Goal: Task Accomplishment & Management: Use online tool/utility

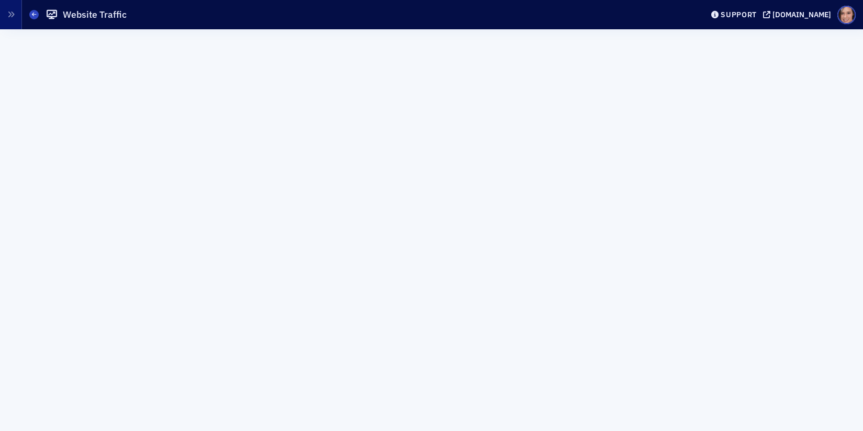
scroll to position [12, 0]
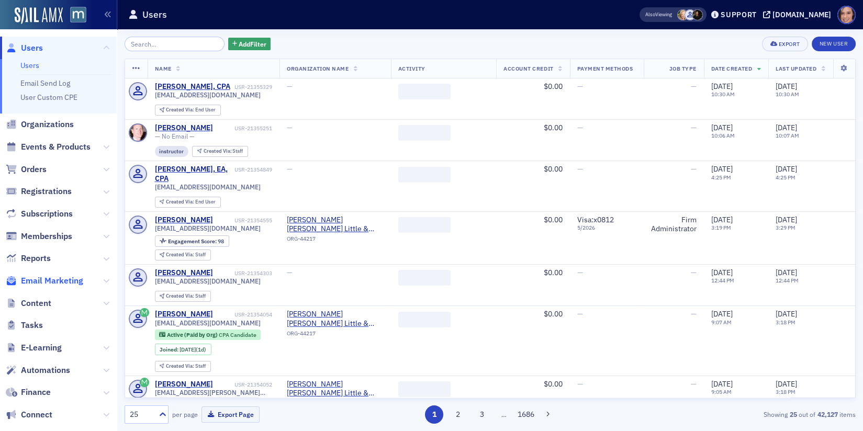
click at [57, 281] on span "Email Marketing" at bounding box center [52, 281] width 62 height 12
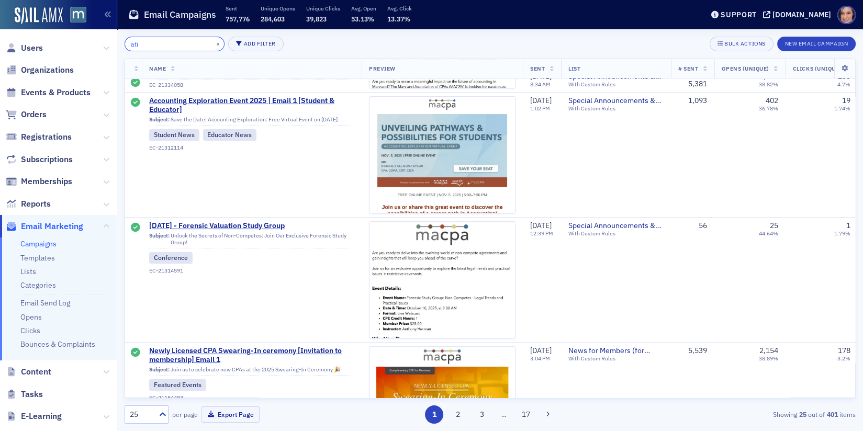
scroll to position [438, 0]
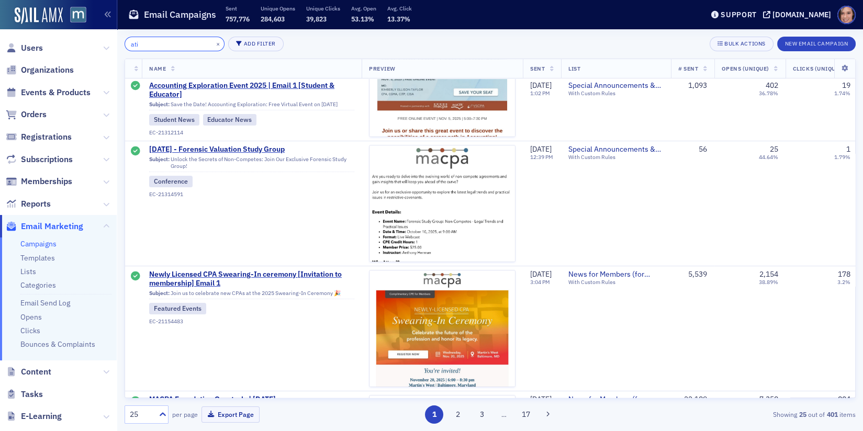
click at [188, 41] on input "ati" at bounding box center [175, 44] width 100 height 15
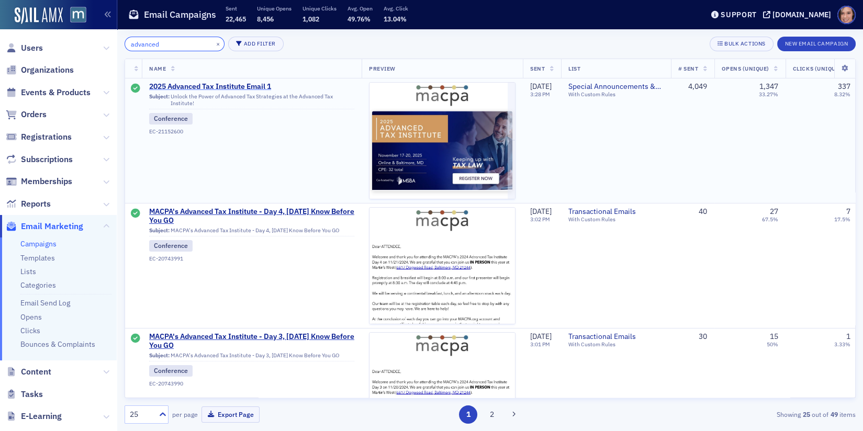
type input "advanced"
click at [251, 84] on span "2025 Advanced Tax Institute Email 1" at bounding box center [251, 86] width 205 height 9
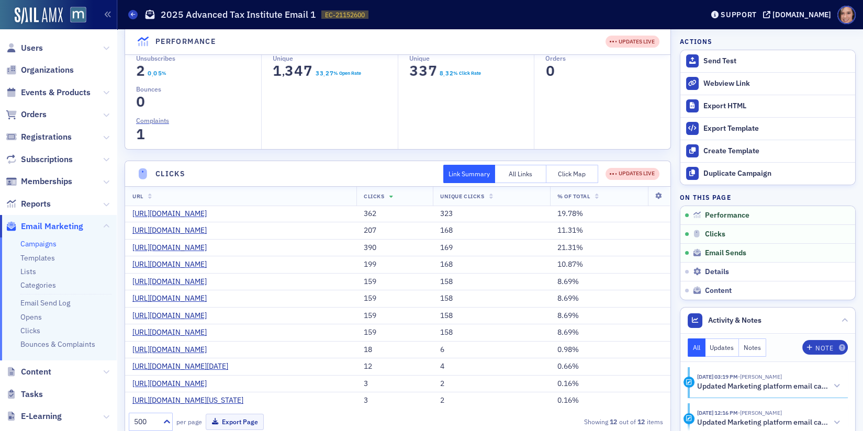
scroll to position [257, 0]
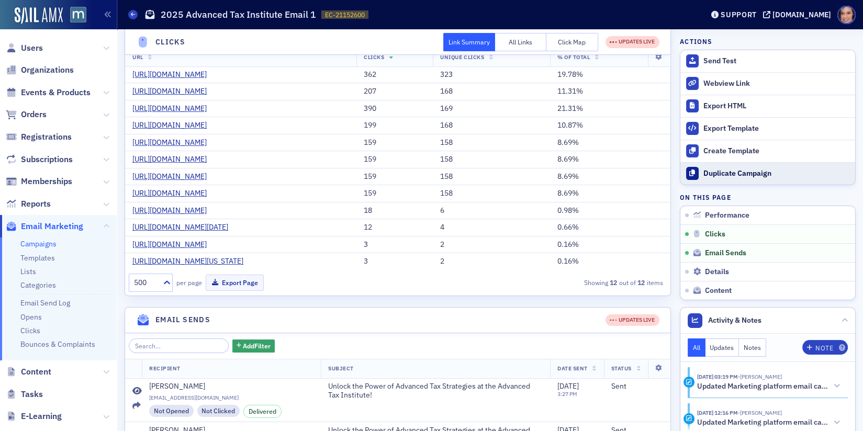
click at [748, 172] on div "Duplicate Campaign" at bounding box center [777, 173] width 147 height 9
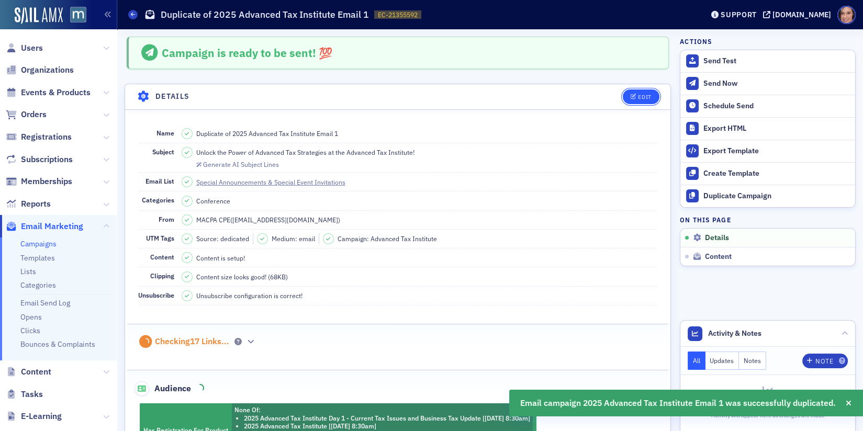
click at [650, 90] on button "Edit" at bounding box center [641, 97] width 36 height 15
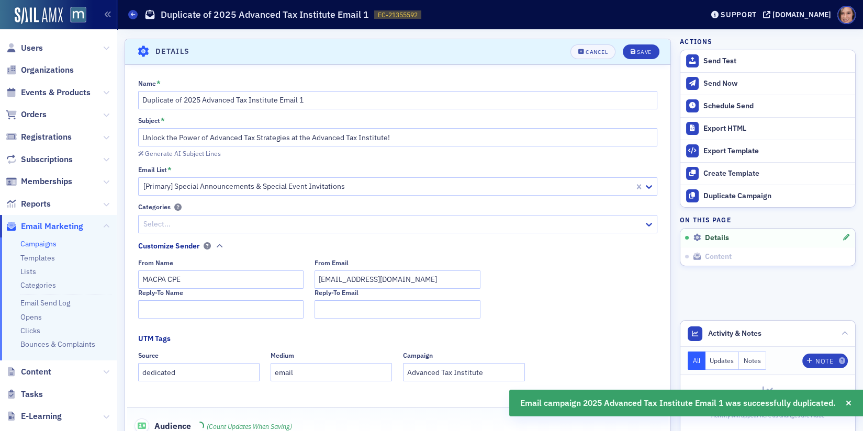
scroll to position [48, 0]
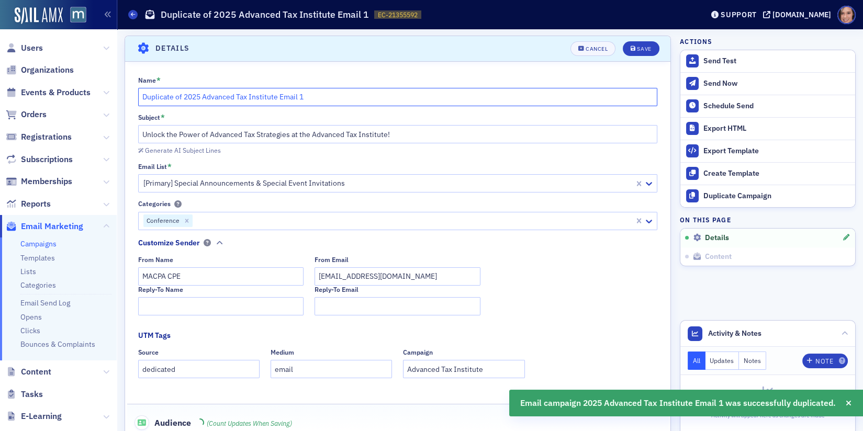
drag, startPoint x: 183, startPoint y: 94, endPoint x: 145, endPoint y: 94, distance: 37.7
click at [147, 94] on input "Duplicate of 2025 Advanced Tax Institute Email 1" at bounding box center [398, 97] width 520 height 18
click at [320, 99] on input "2025 Advanced Tax Institute Email 1" at bounding box center [398, 97] width 520 height 18
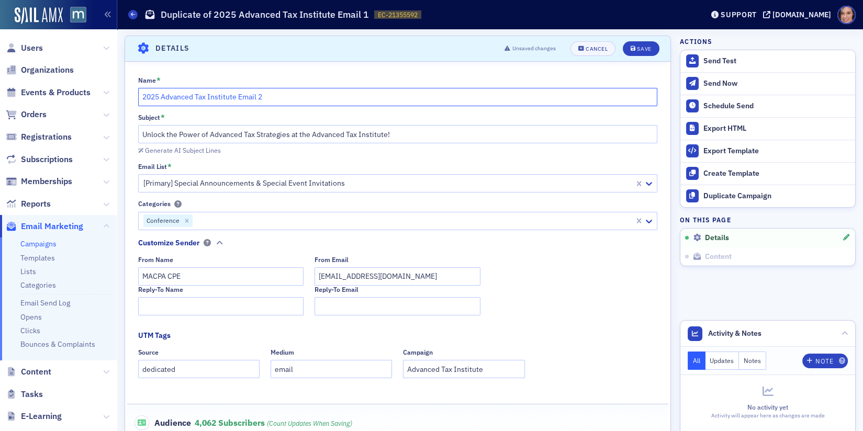
type input "2025 Advanced Tax Institute Email 2"
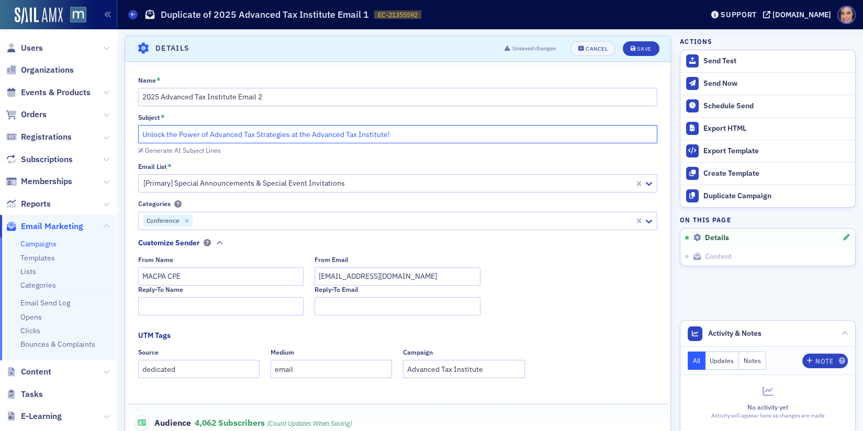
click at [243, 130] on input "Unlock the Power of Advanced Tax Strategies at the Advanced Tax Institute!" at bounding box center [398, 134] width 520 height 18
paste input "Stay Ahead in the Dynamic World of Tax Law"
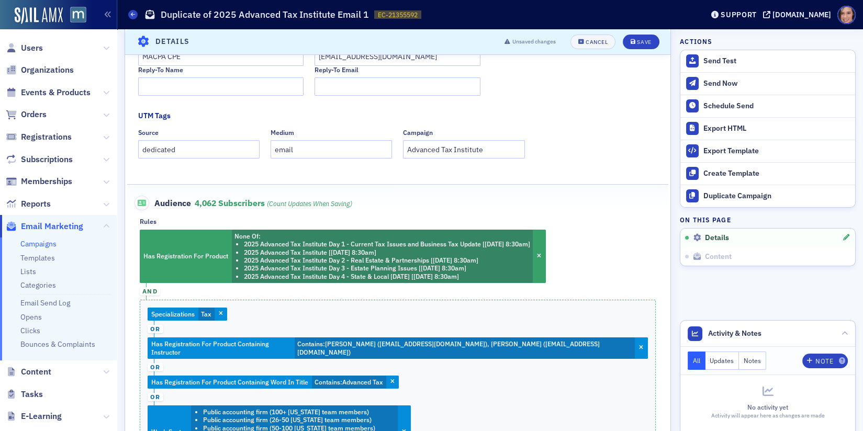
scroll to position [304, 0]
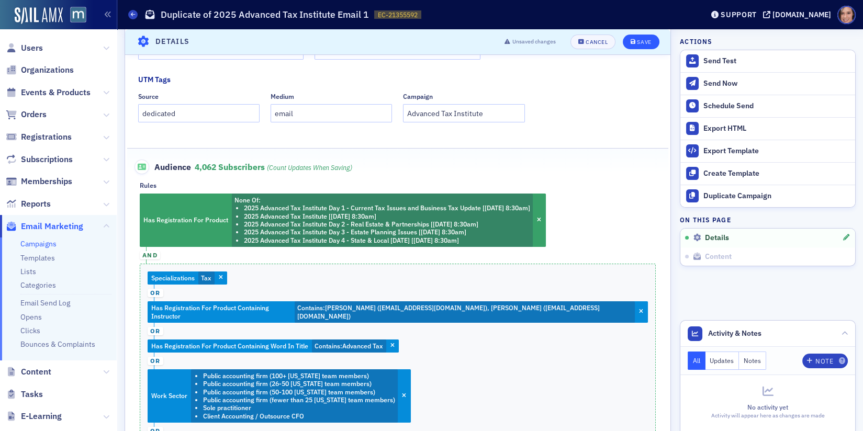
type input "Stay Ahead in the Dynamic World of Tax Law"
click at [650, 39] on div "Save" at bounding box center [644, 42] width 14 height 6
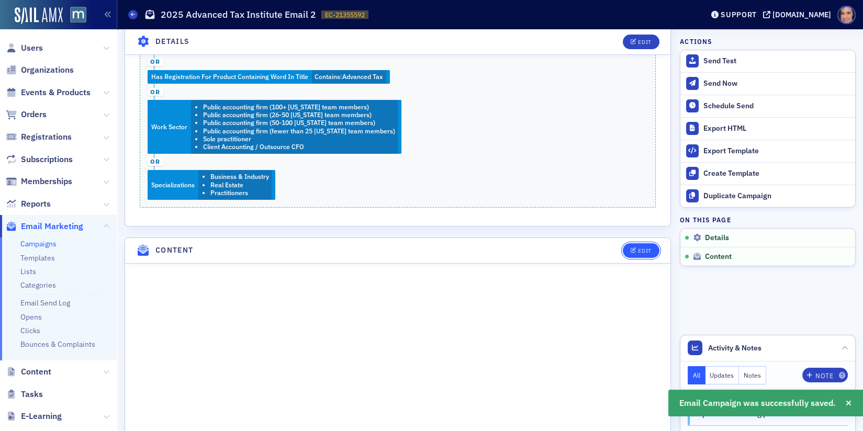
click at [646, 248] on div "Edit" at bounding box center [644, 251] width 13 height 6
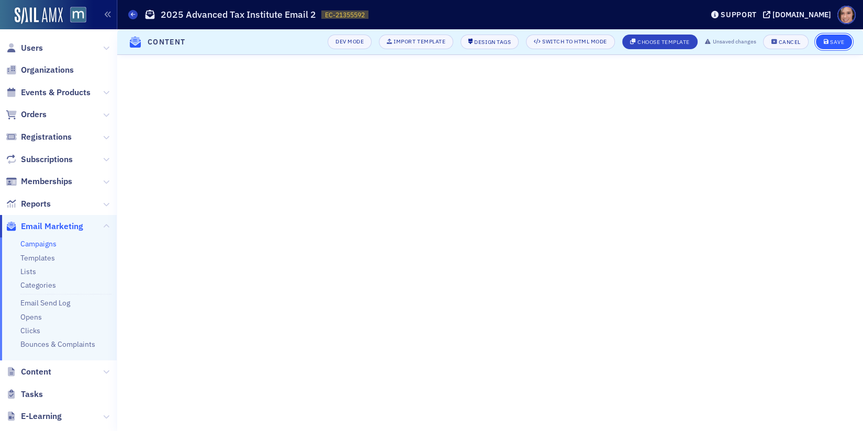
click at [834, 43] on div "Save" at bounding box center [837, 42] width 14 height 6
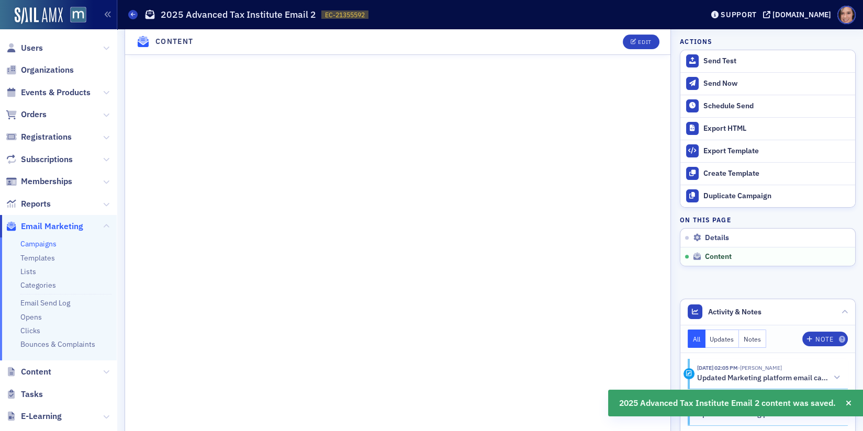
scroll to position [873, 0]
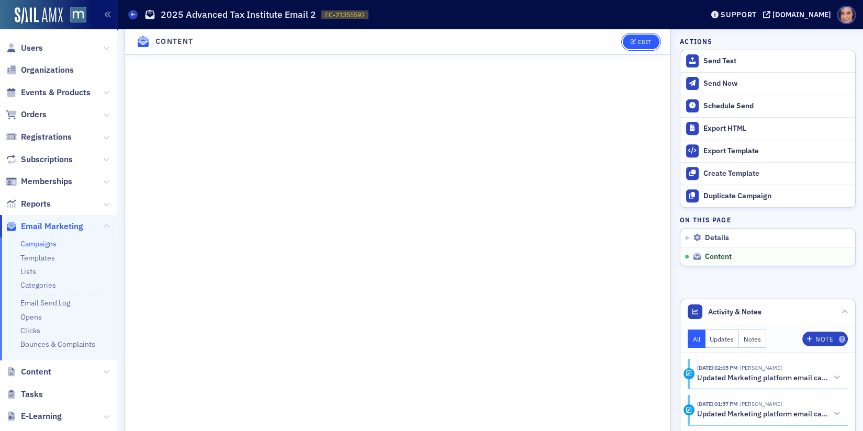
click at [638, 40] on div "Edit" at bounding box center [644, 42] width 13 height 6
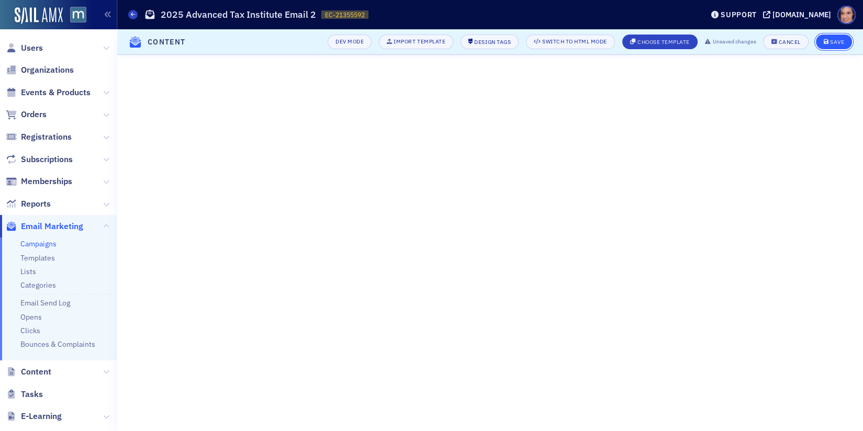
click at [833, 38] on button "Save" at bounding box center [834, 42] width 36 height 15
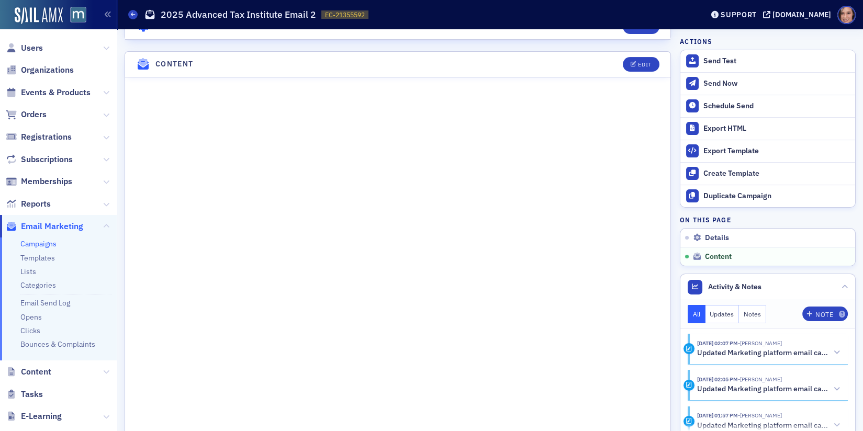
scroll to position [682, 0]
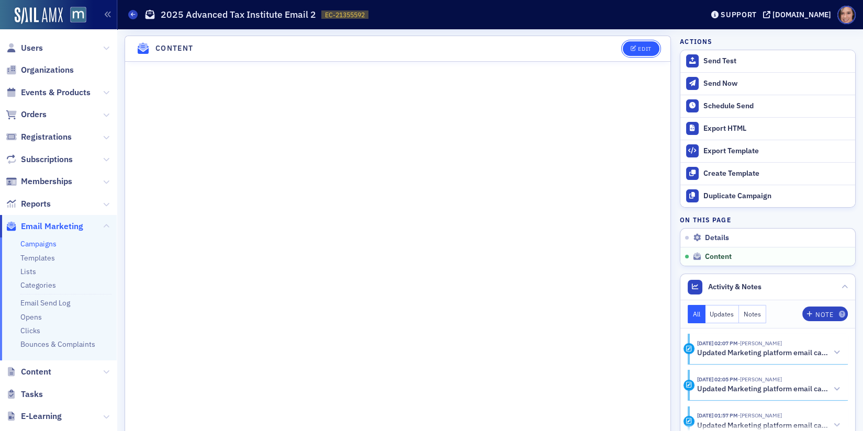
click at [649, 41] on button "Edit" at bounding box center [641, 48] width 36 height 15
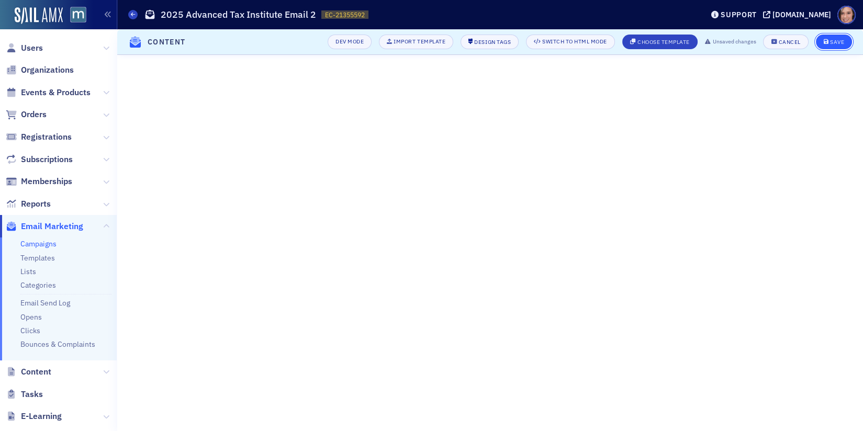
click at [837, 41] on div "Save" at bounding box center [837, 42] width 14 height 6
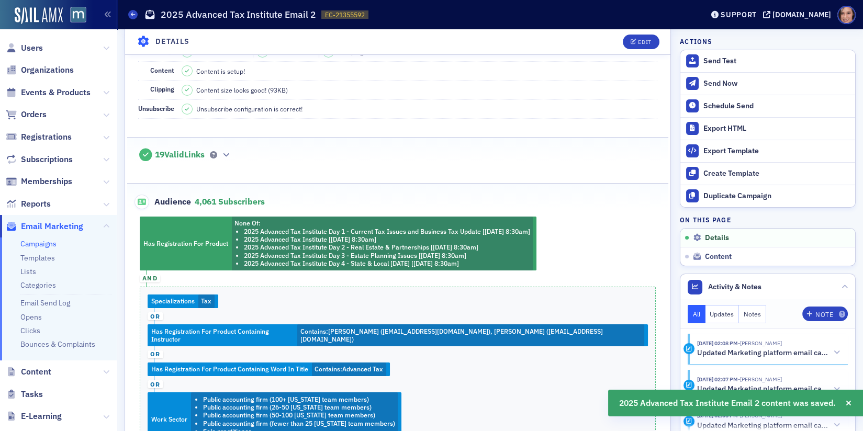
scroll to position [0, 0]
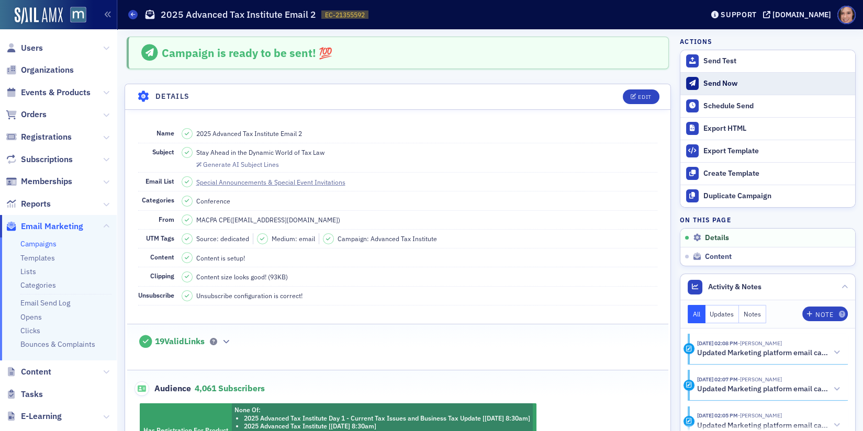
click at [719, 87] on div "Send Now" at bounding box center [777, 83] width 147 height 9
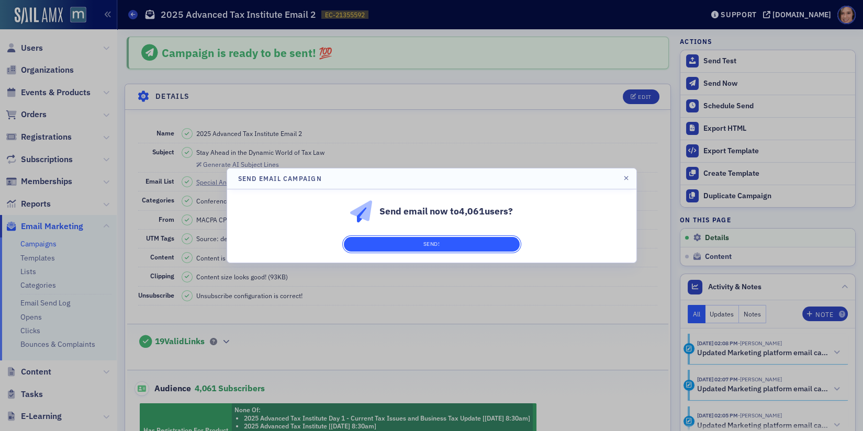
click at [465, 251] on button "Send!" at bounding box center [432, 244] width 176 height 15
